Goal: Information Seeking & Learning: Find specific fact

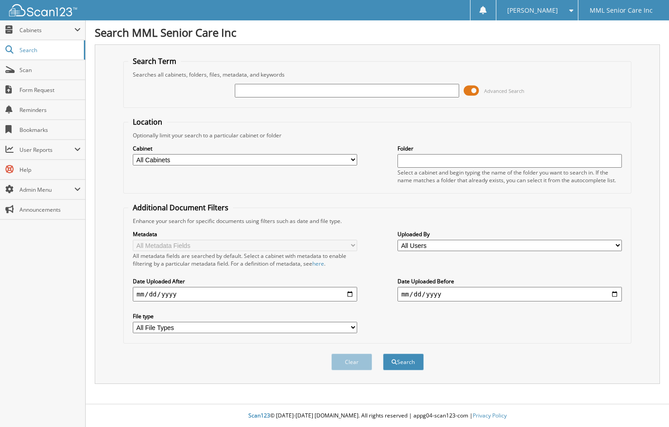
drag, startPoint x: 0, startPoint y: 0, endPoint x: 362, endPoint y: 85, distance: 372.0
click at [356, 94] on input "text" at bounding box center [347, 91] width 224 height 14
type input "Leslie Bates"
click at [383, 354] on button "Search" at bounding box center [403, 362] width 41 height 17
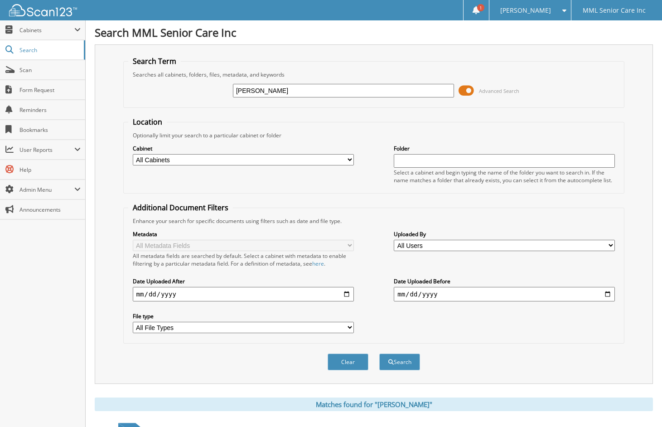
click at [259, 82] on div "Leslie Bates Advanced Search" at bounding box center [374, 90] width 492 height 24
click at [259, 88] on input "Leslie Bates" at bounding box center [343, 91] width 221 height 14
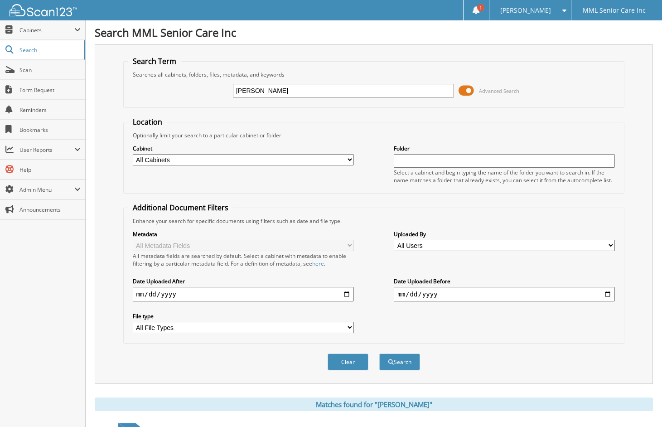
type input "Corintha Bridges"
click at [379, 354] on button "Search" at bounding box center [399, 362] width 41 height 17
click at [293, 97] on input "Corintha Bridges" at bounding box center [343, 91] width 221 height 14
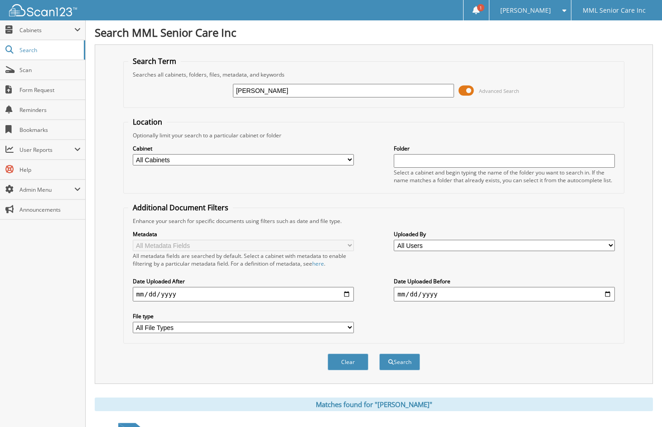
type input "Maurice"
click at [379, 354] on button "Search" at bounding box center [399, 362] width 41 height 17
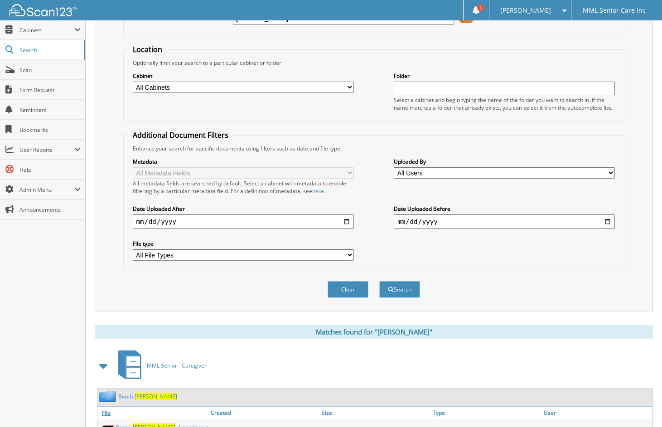
scroll to position [244, 0]
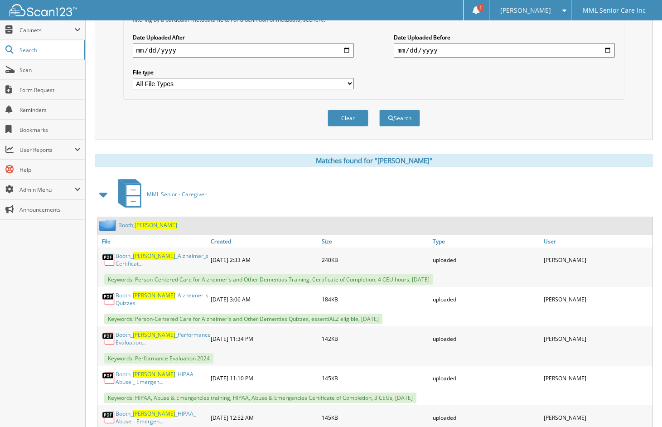
click at [153, 229] on div "Booth, Maurice" at bounding box center [137, 224] width 80 height 11
click at [133, 229] on div "Booth, Maurice" at bounding box center [137, 224] width 80 height 11
click at [135, 228] on link "Booth, Maurice" at bounding box center [147, 225] width 59 height 8
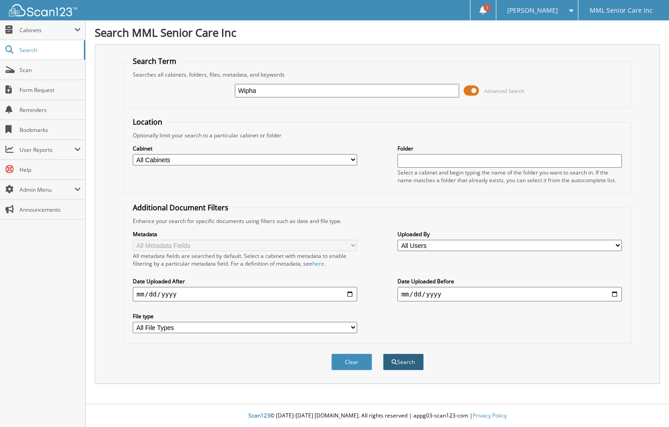
type input "Wipha"
click at [407, 365] on button "Search" at bounding box center [403, 362] width 41 height 17
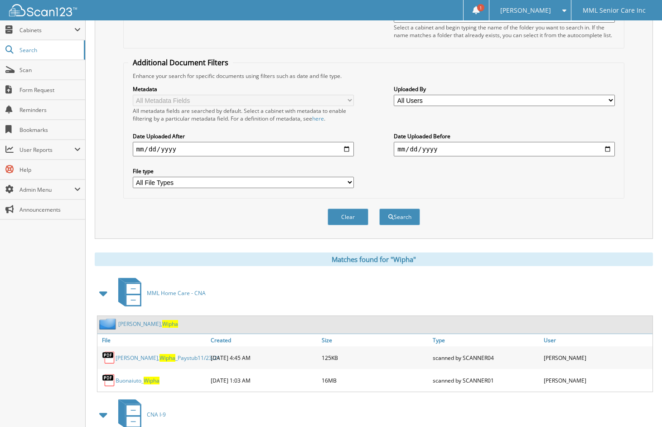
scroll to position [147, 0]
